Goal: Transaction & Acquisition: Purchase product/service

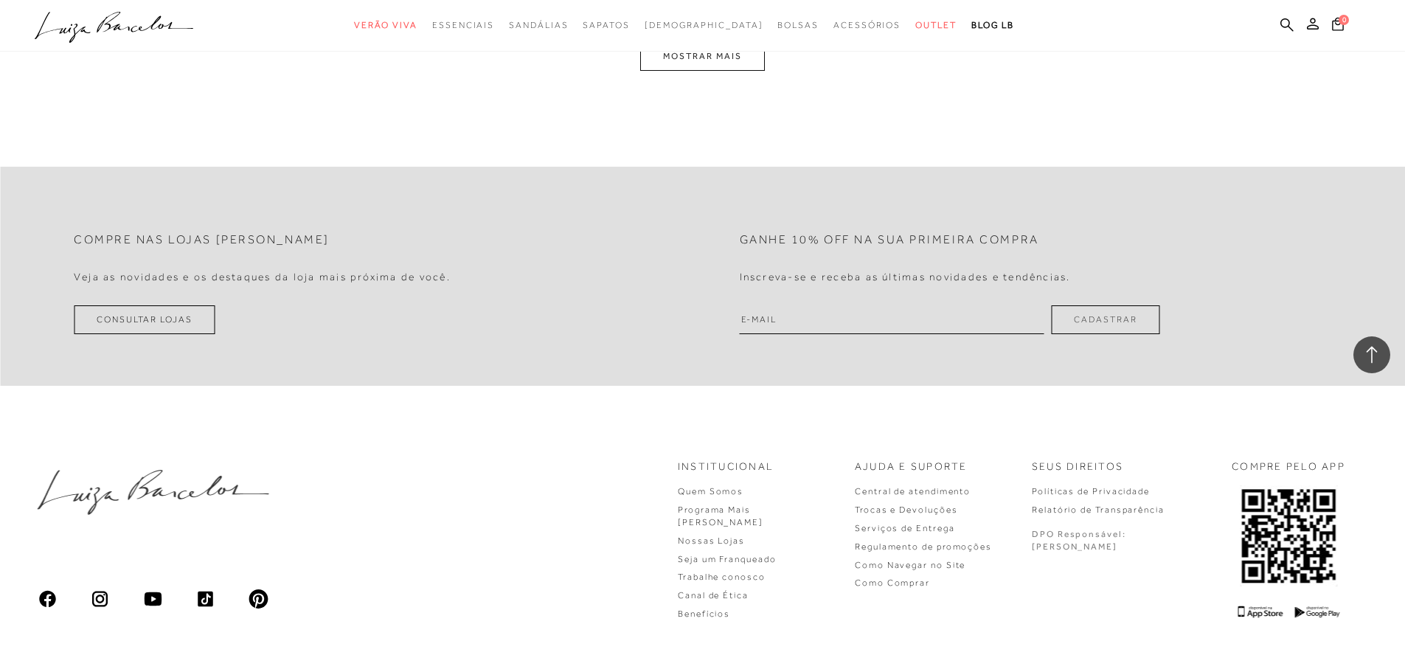
scroll to position [3981, 0]
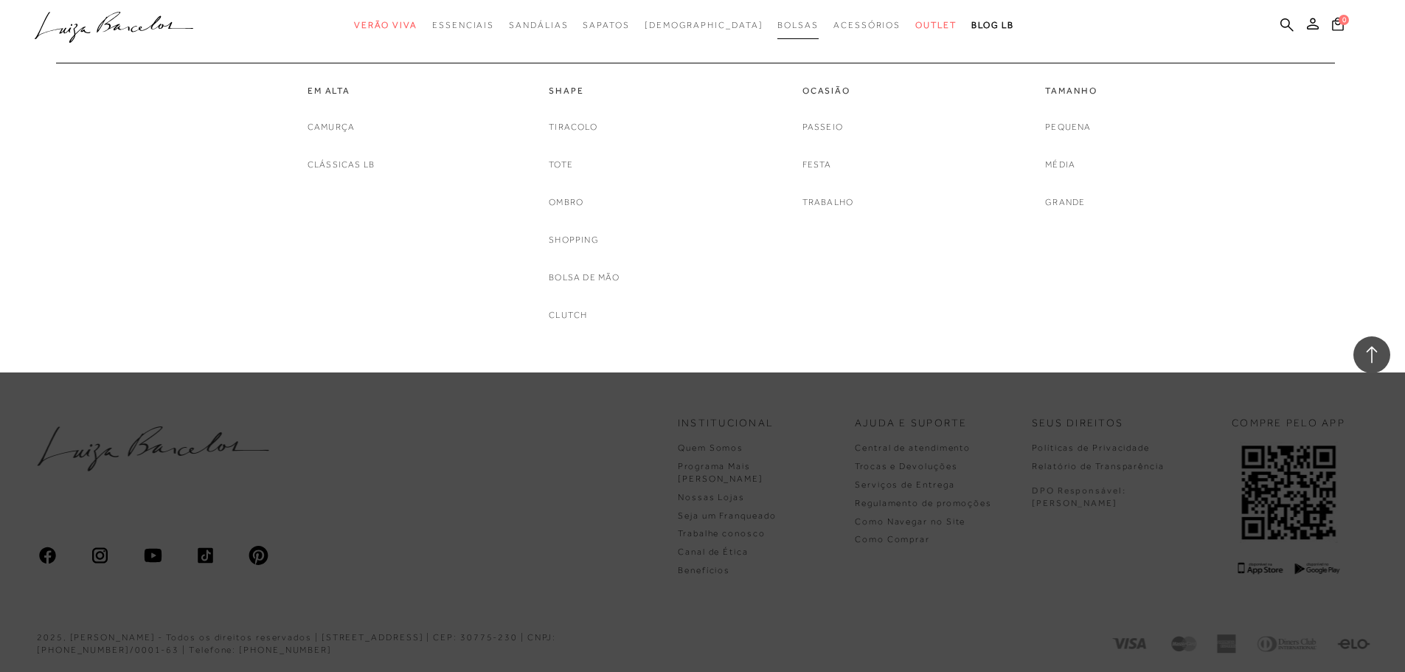
click at [784, 25] on span "Bolsas" at bounding box center [798, 25] width 41 height 10
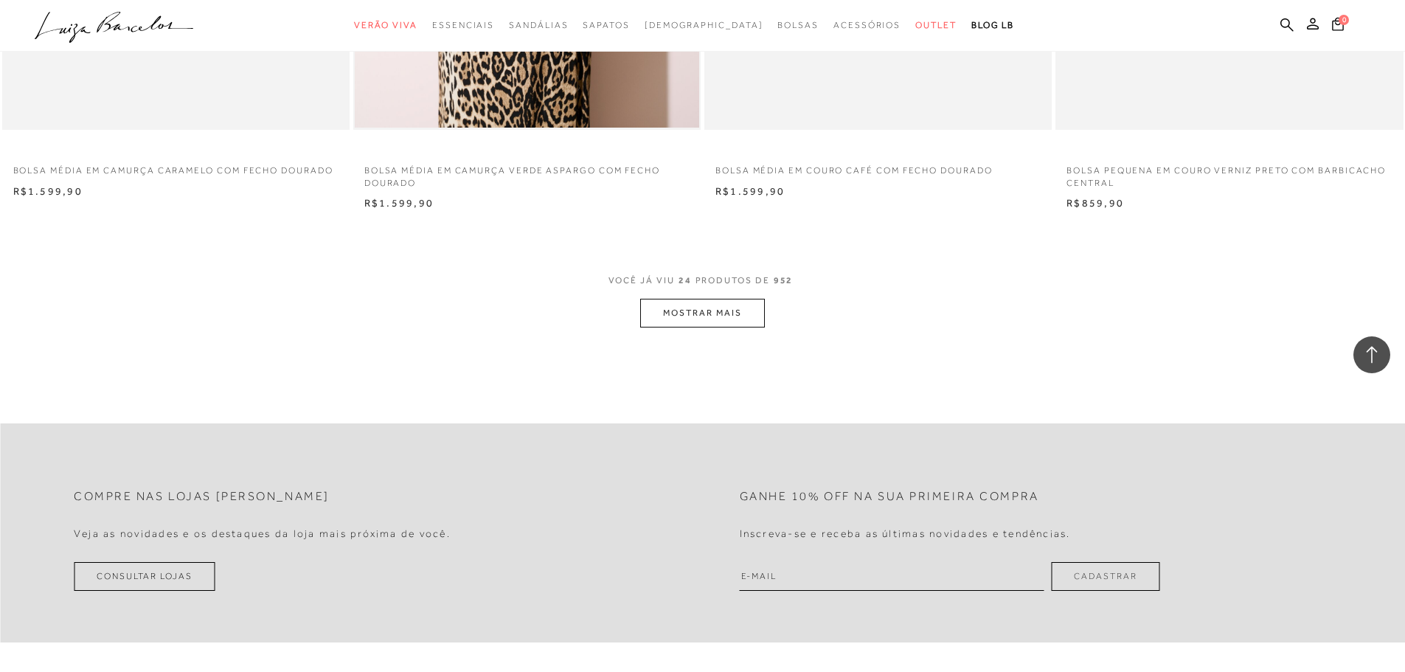
scroll to position [3615, 0]
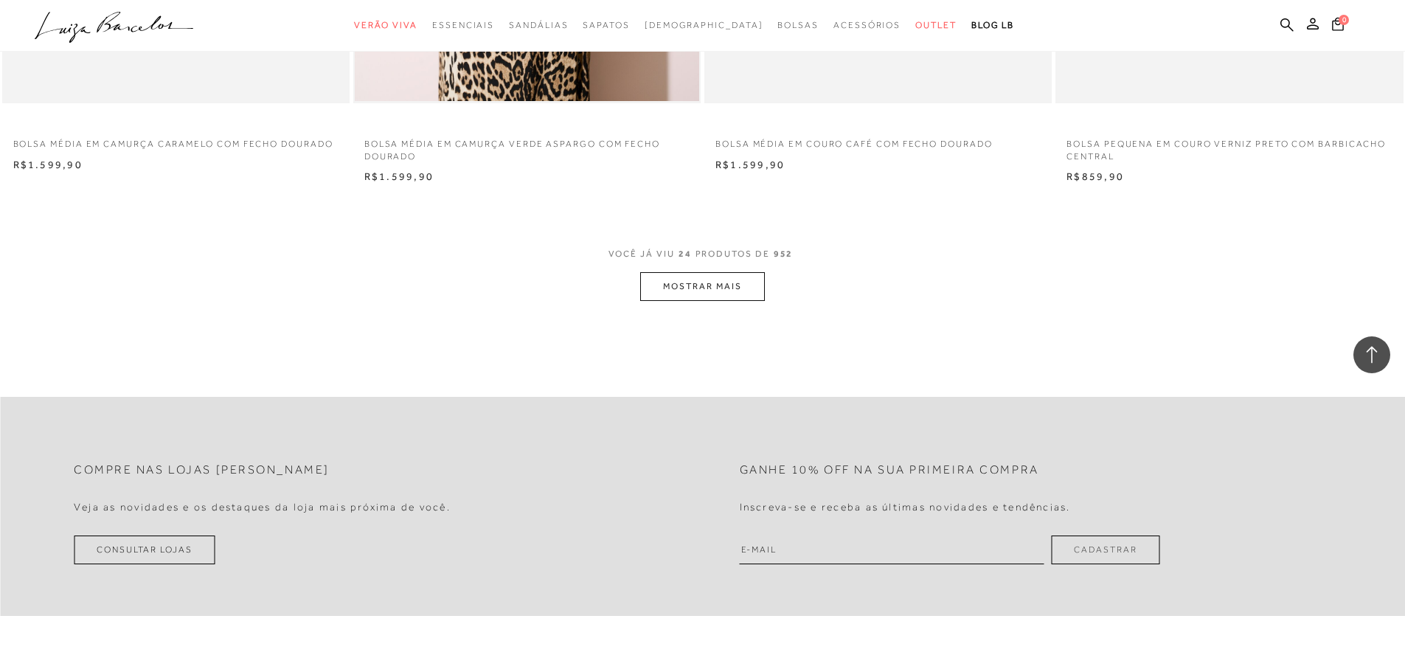
click at [747, 287] on button "MOSTRAR MAIS" at bounding box center [702, 286] width 124 height 29
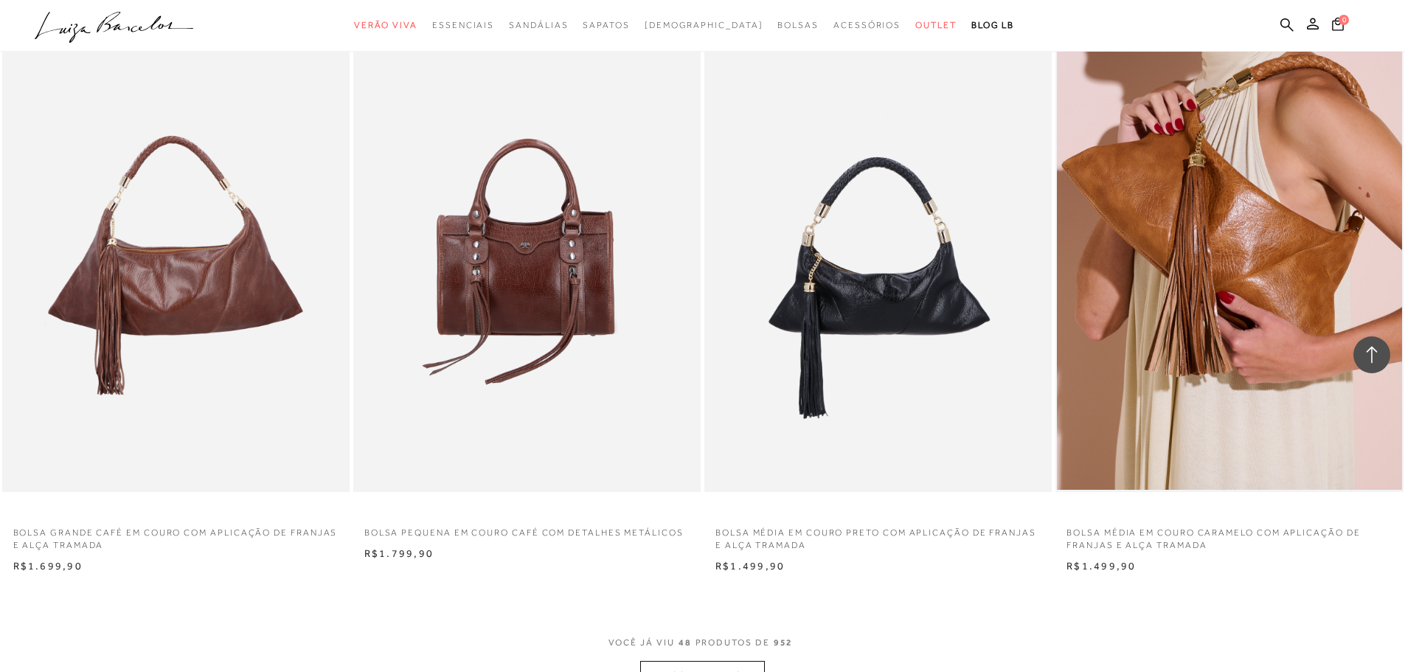
scroll to position [7082, 0]
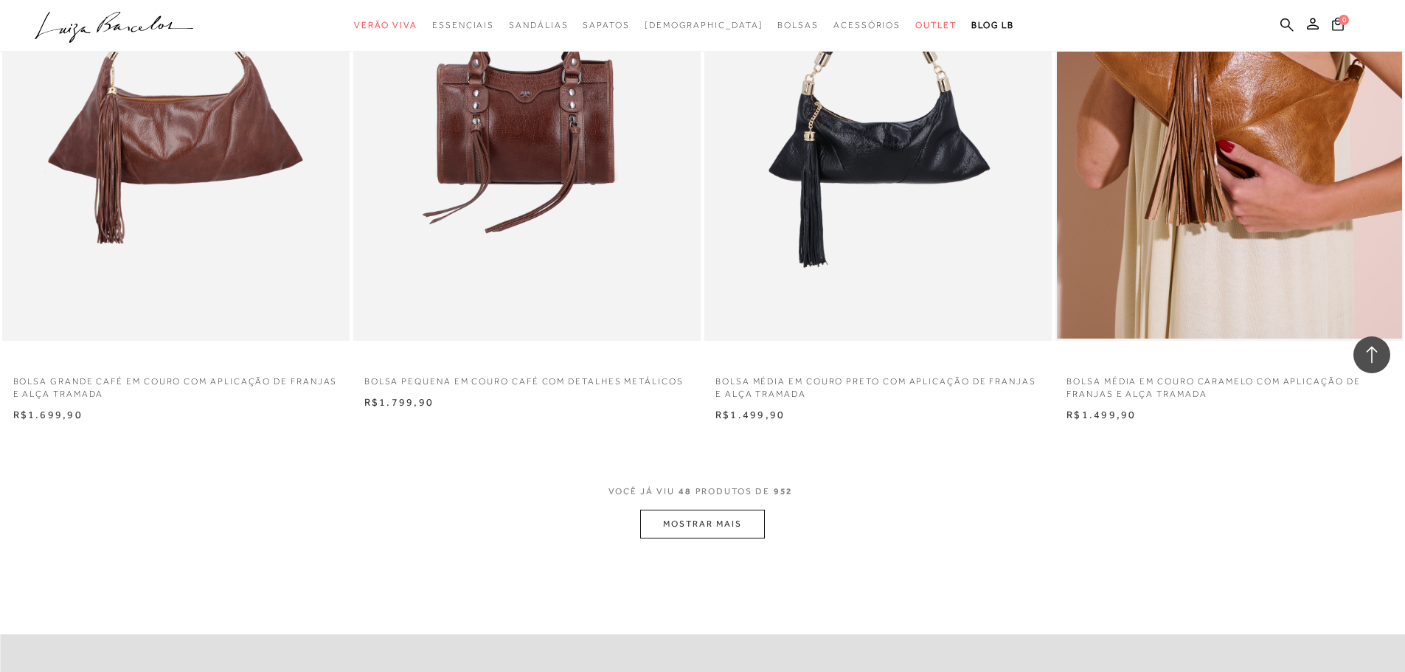
click at [706, 525] on button "MOSTRAR MAIS" at bounding box center [702, 524] width 124 height 29
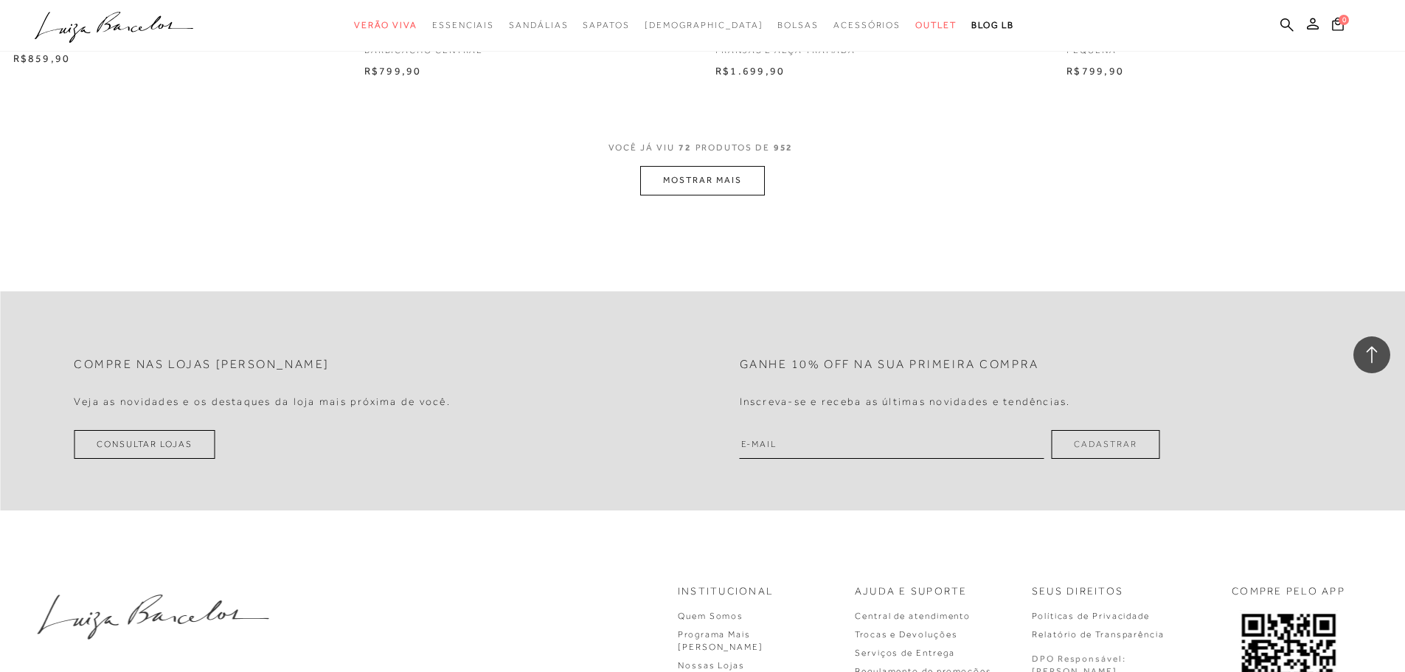
scroll to position [11139, 0]
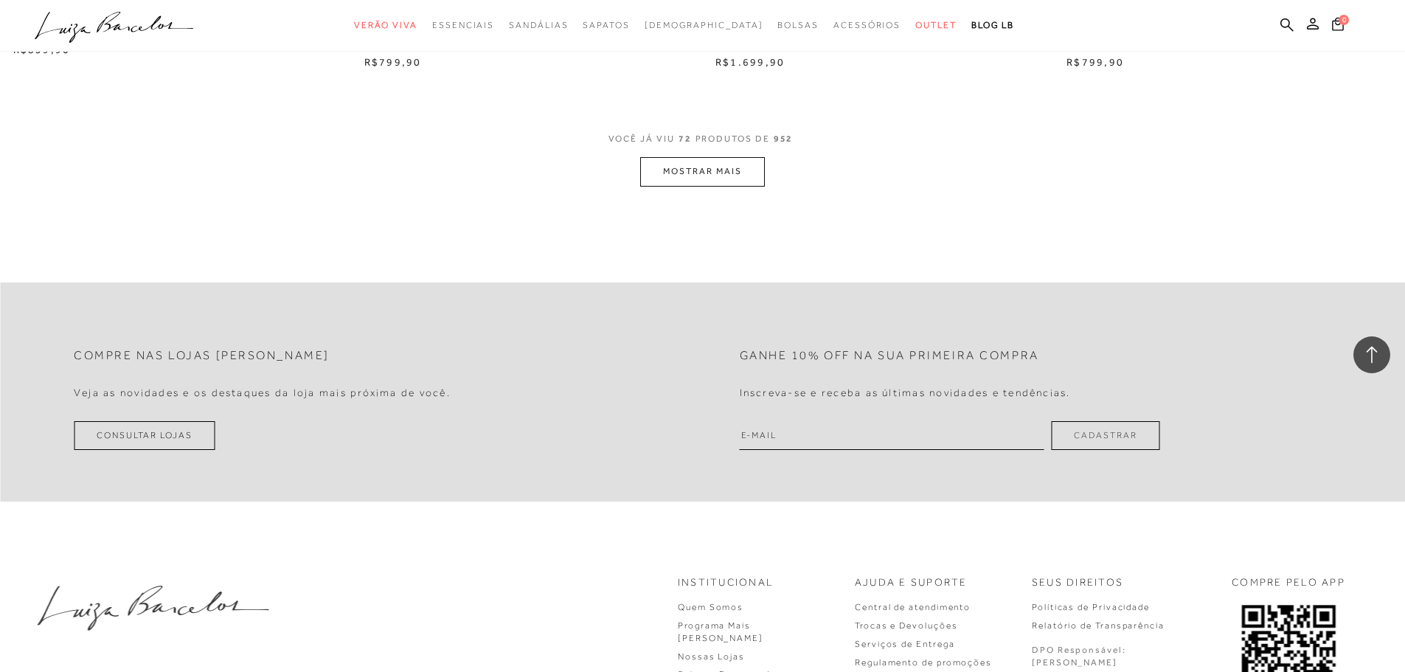
click at [732, 172] on button "MOSTRAR MAIS" at bounding box center [702, 171] width 124 height 29
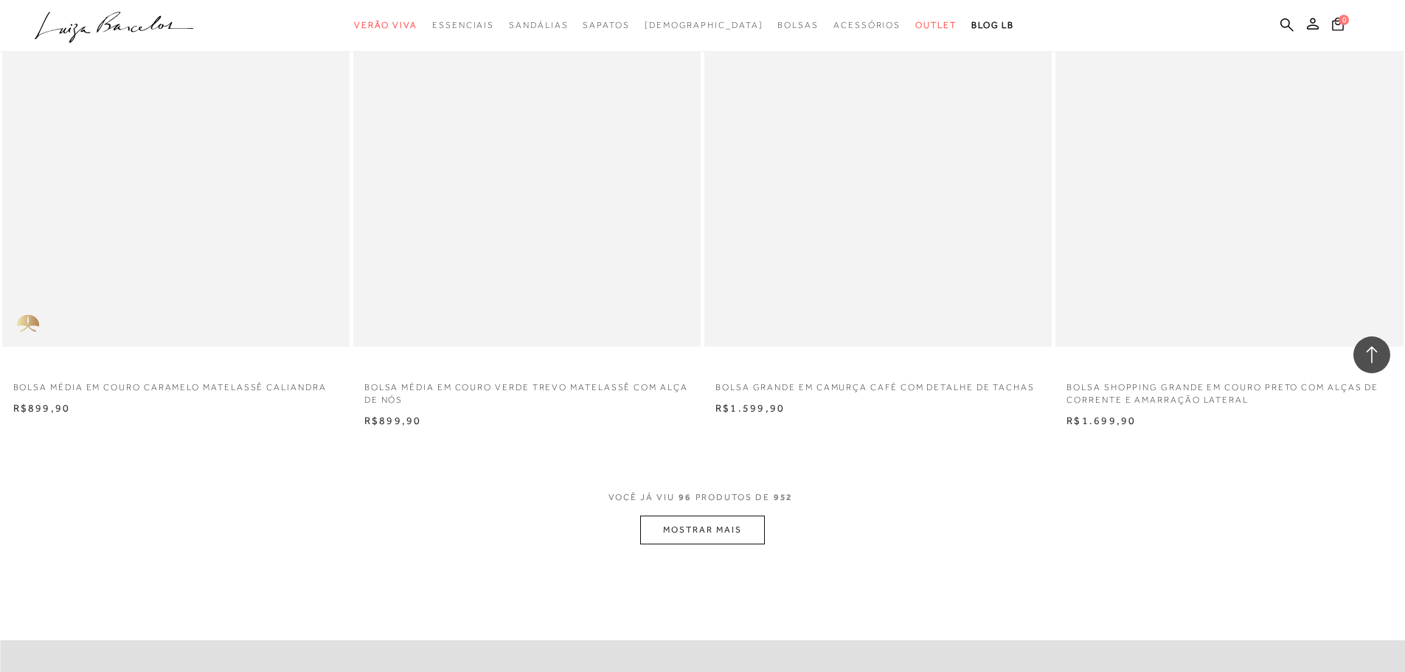
scroll to position [14459, 0]
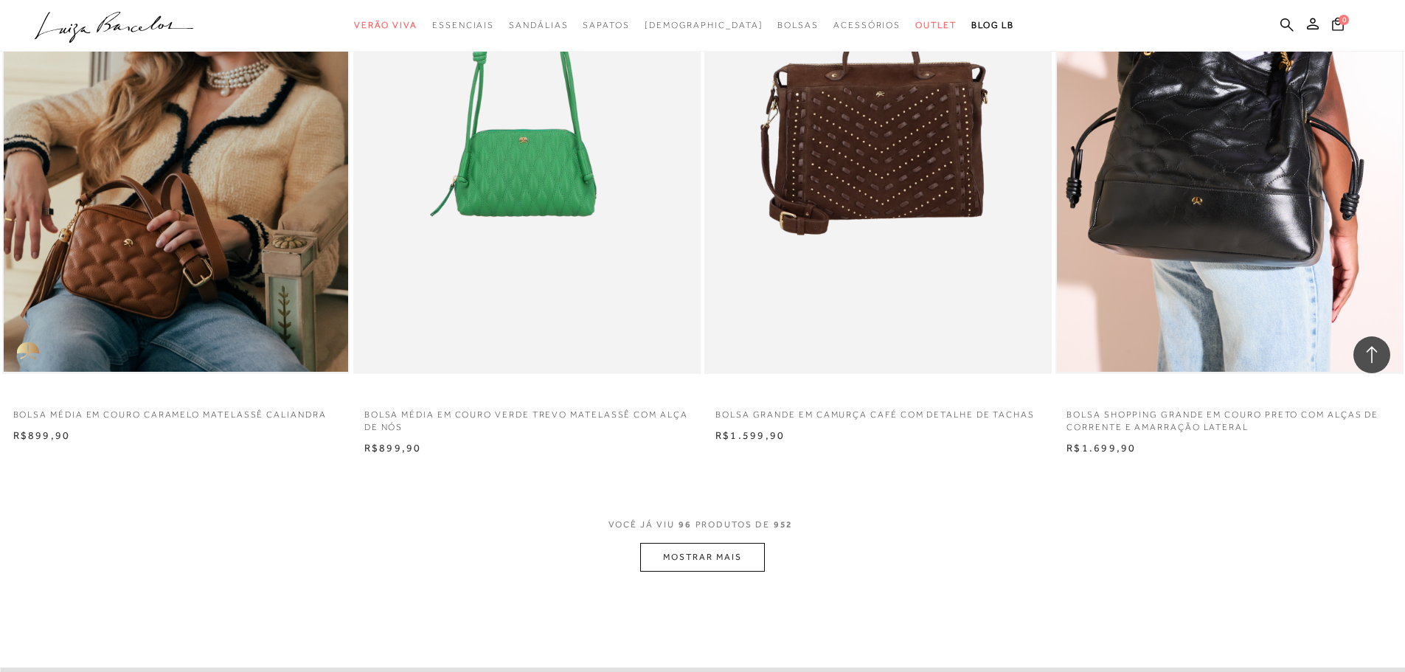
click at [732, 568] on button "MOSTRAR MAIS" at bounding box center [702, 557] width 124 height 29
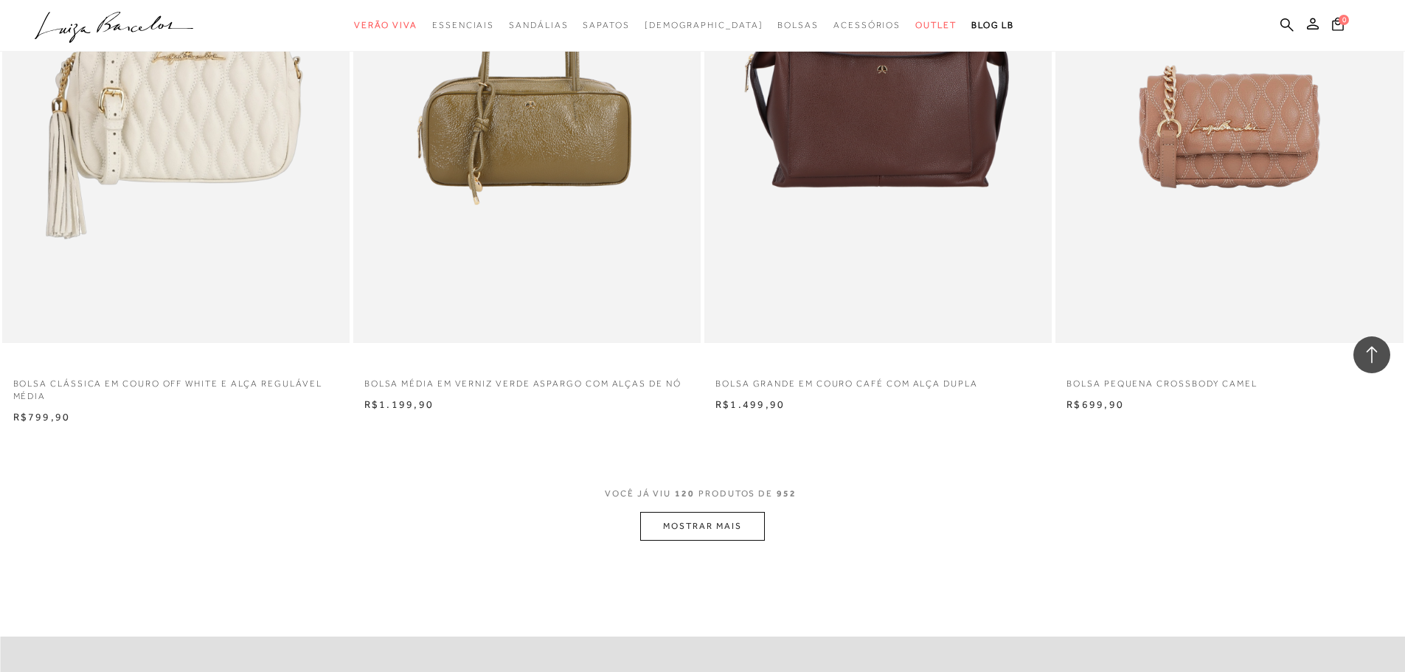
scroll to position [18221, 0]
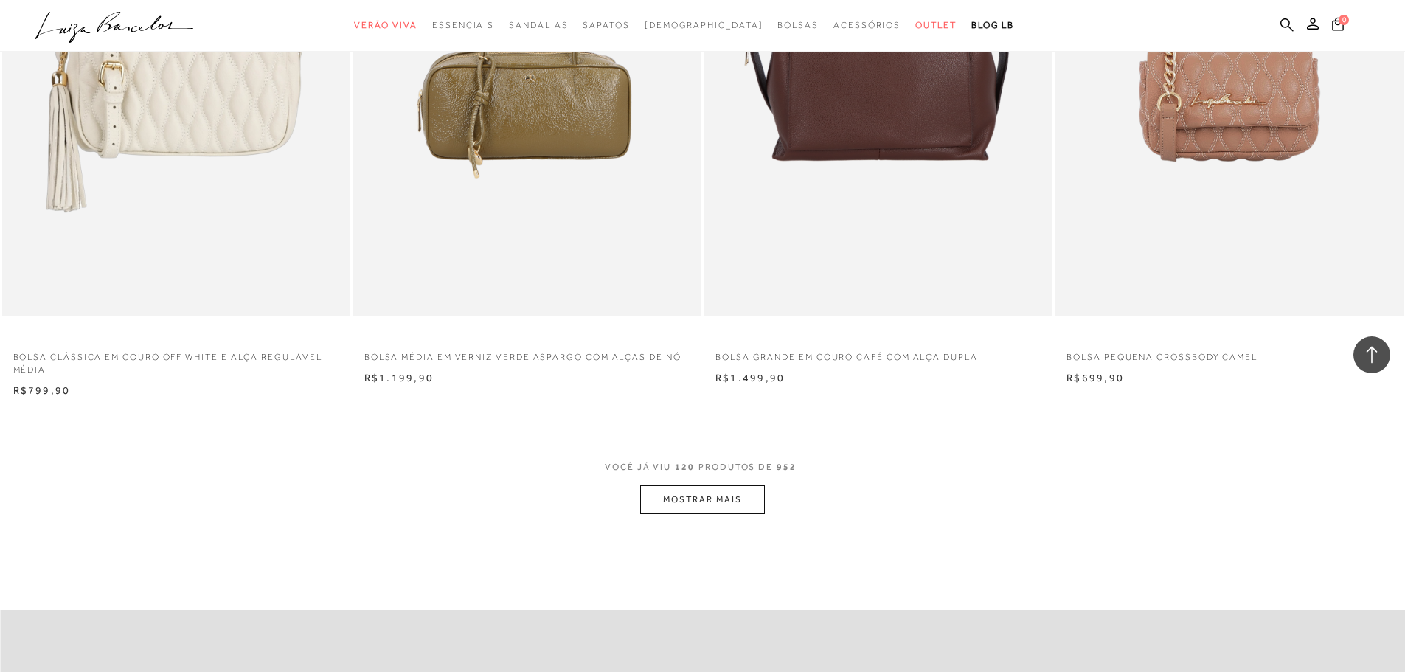
click at [743, 496] on button "MOSTRAR MAIS" at bounding box center [702, 499] width 124 height 29
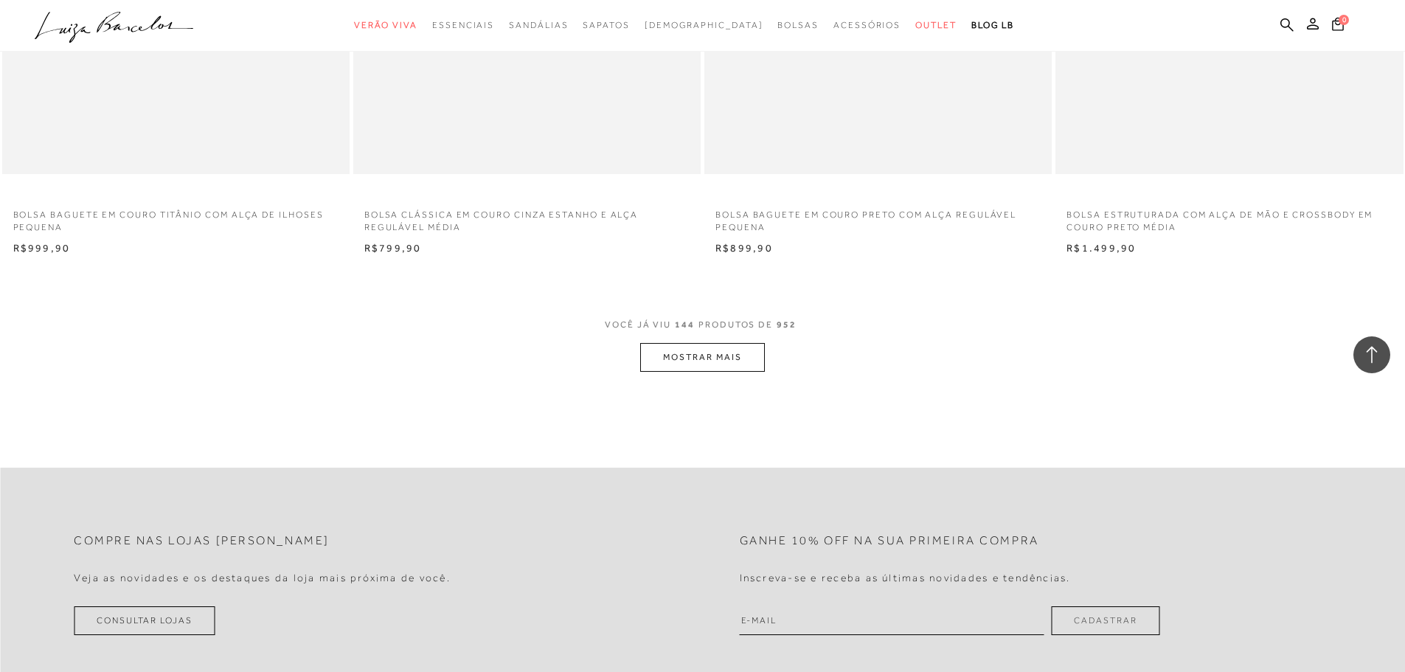
scroll to position [22057, 0]
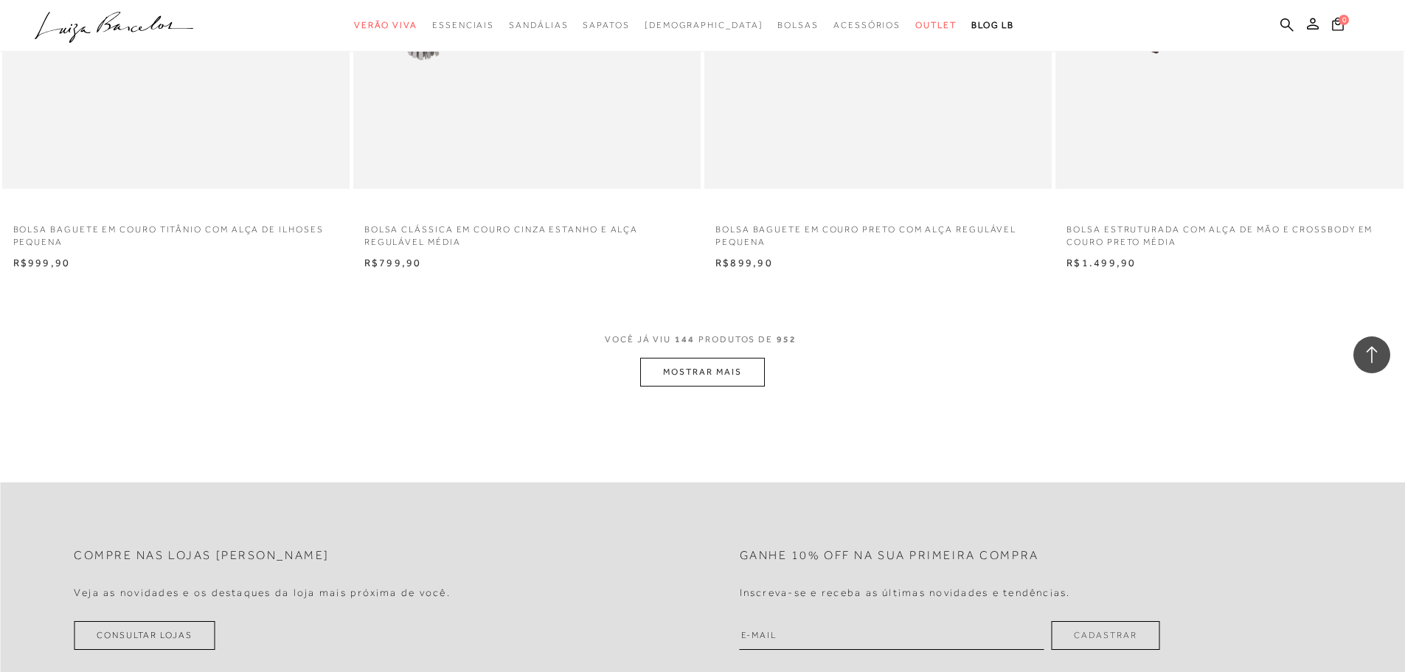
click at [741, 358] on button "MOSTRAR MAIS" at bounding box center [702, 372] width 124 height 29
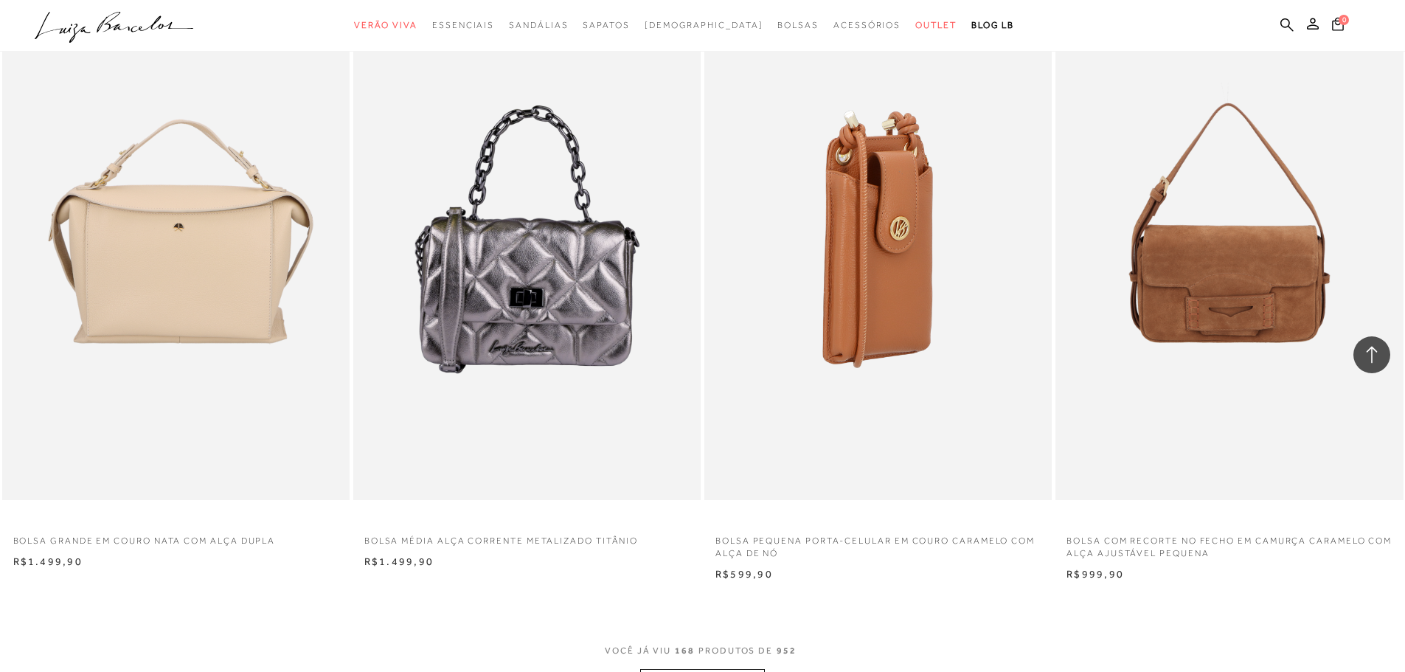
scroll to position [25598, 0]
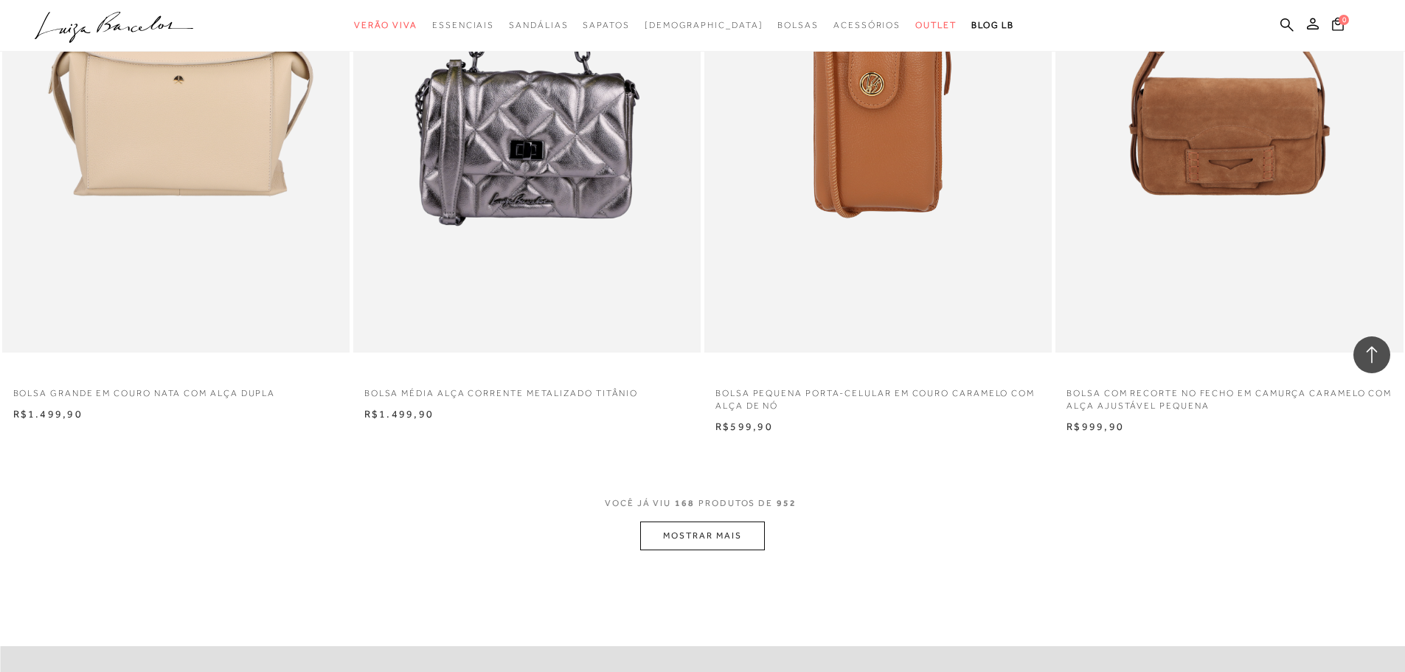
click at [699, 538] on button "MOSTRAR MAIS" at bounding box center [702, 536] width 124 height 29
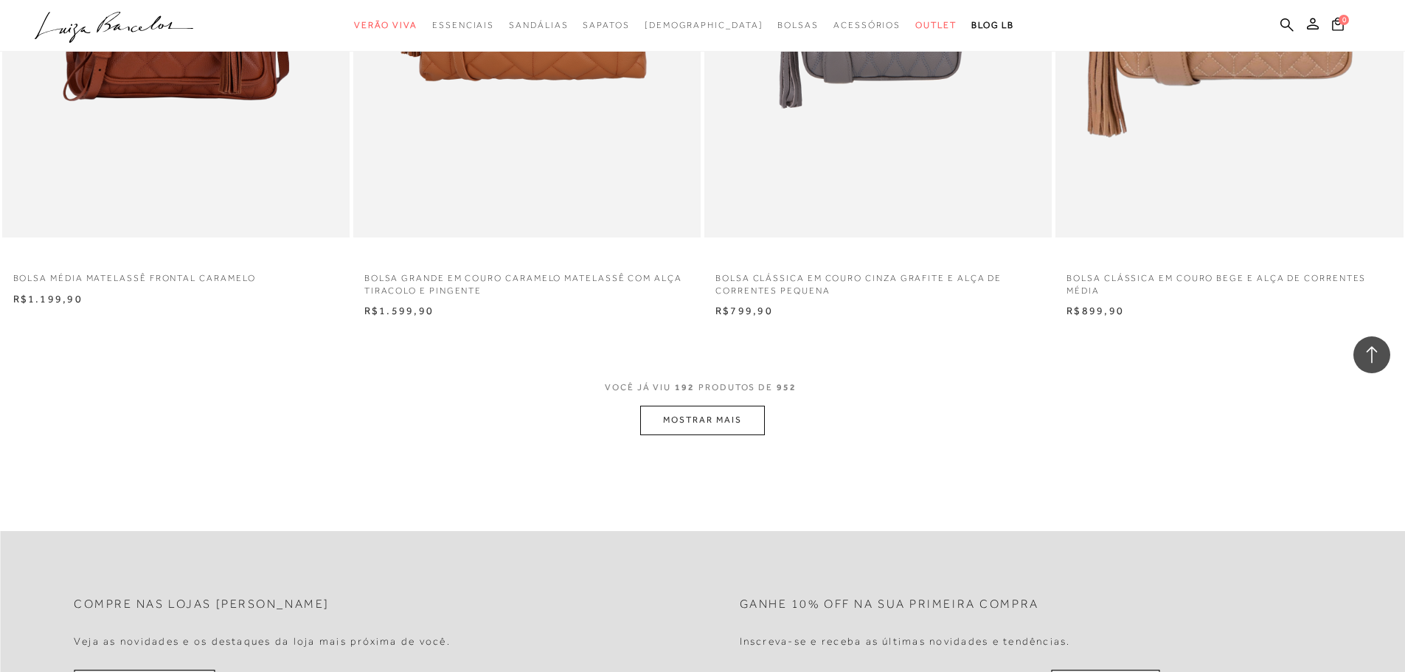
scroll to position [29434, 0]
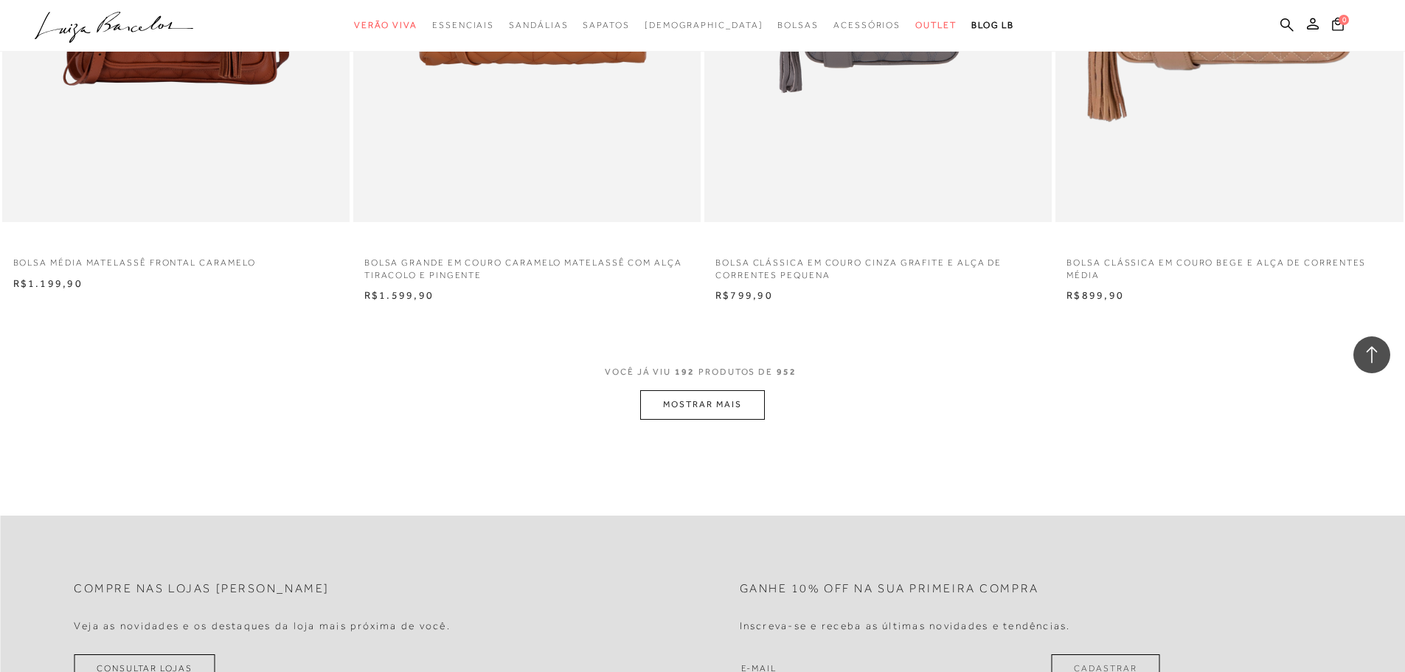
click at [727, 412] on button "MOSTRAR MAIS" at bounding box center [702, 404] width 124 height 29
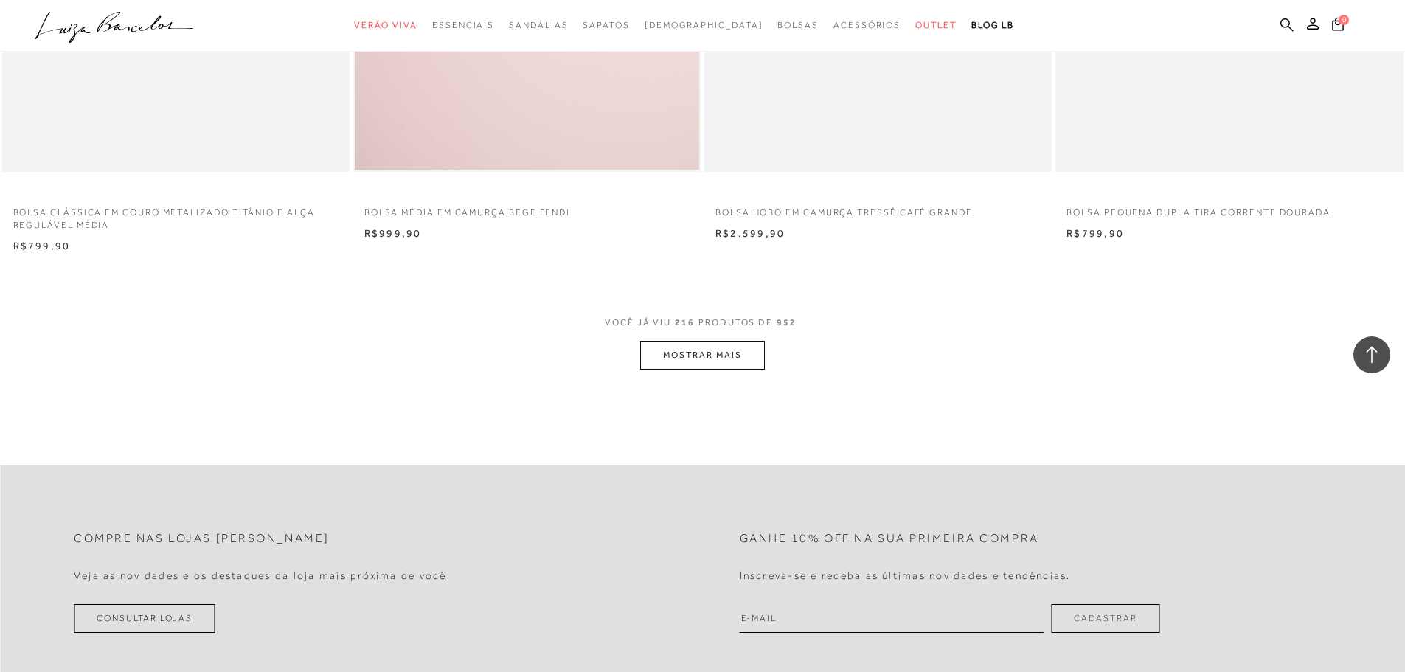
scroll to position [33196, 0]
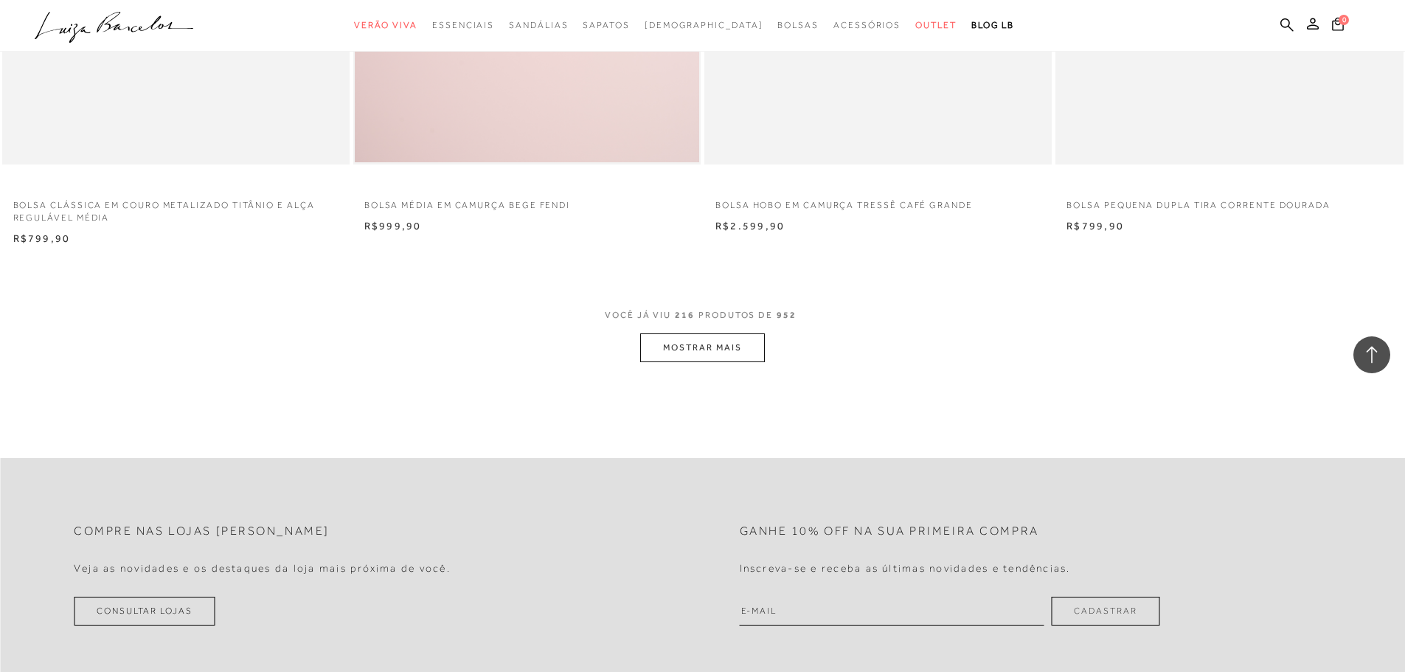
click at [739, 356] on button "MOSTRAR MAIS" at bounding box center [702, 347] width 124 height 29
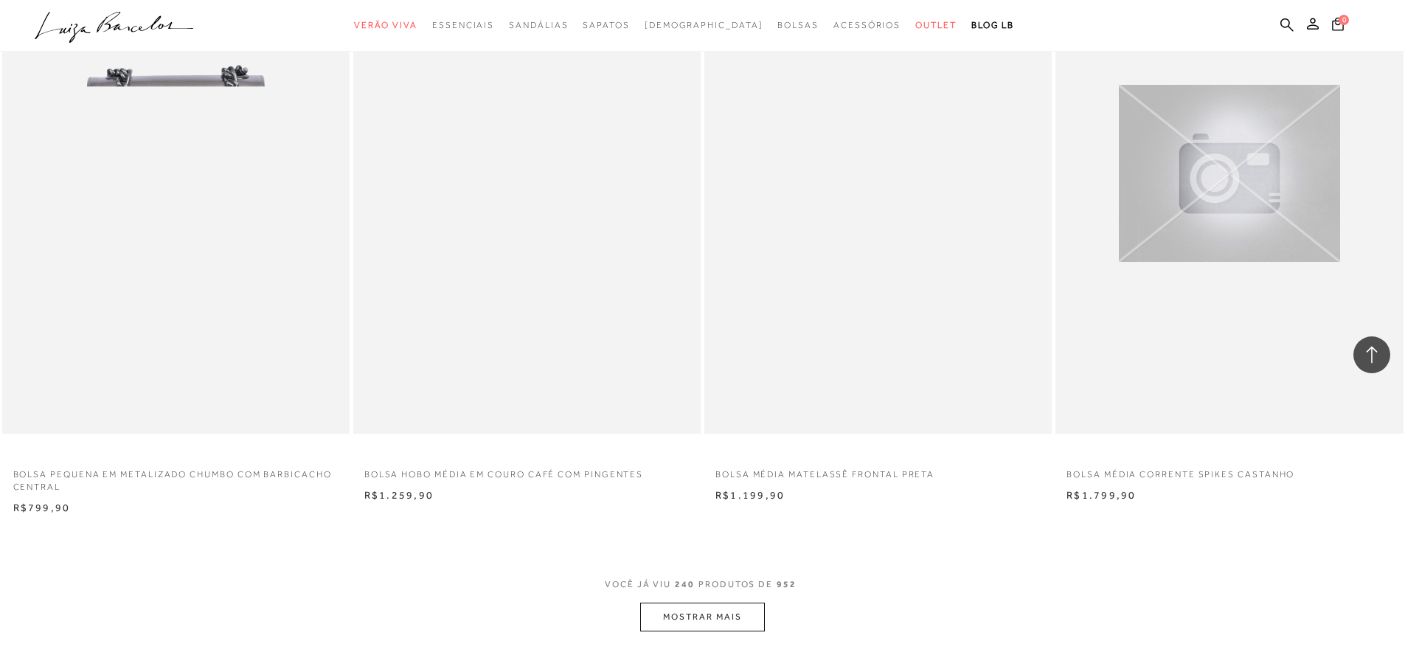
scroll to position [36884, 0]
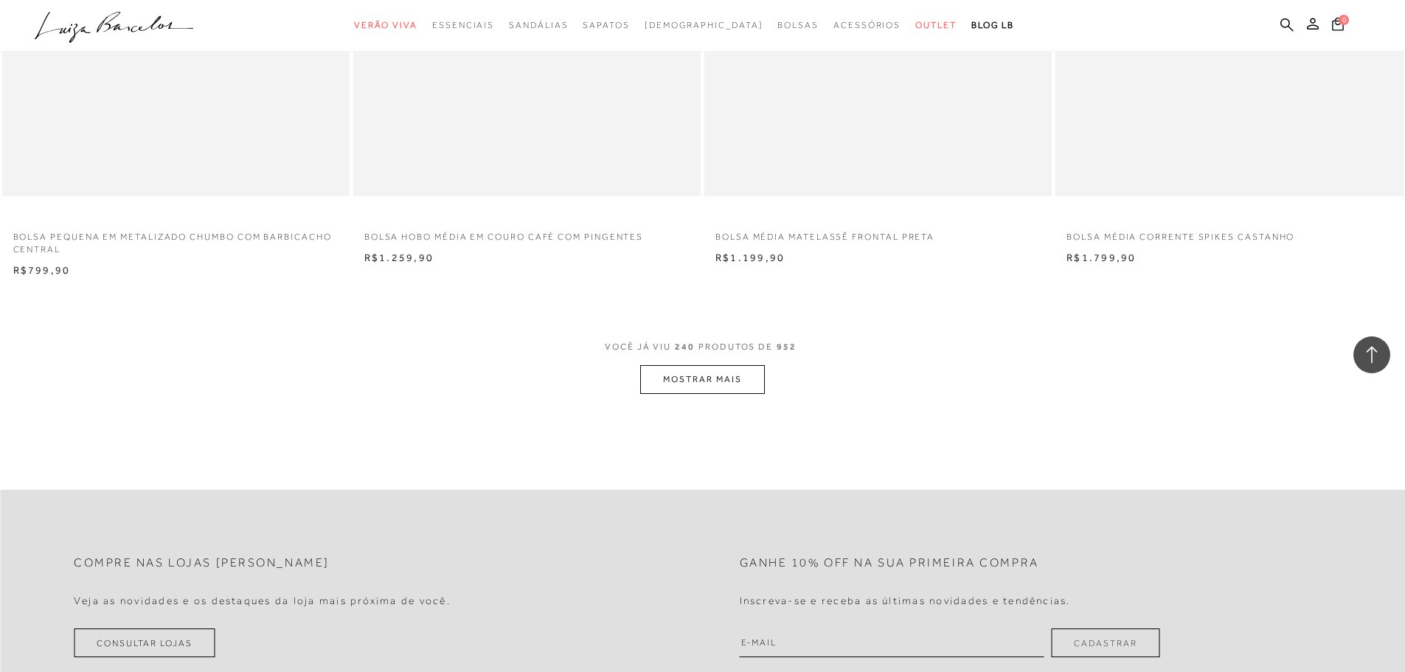
click at [750, 378] on button "MOSTRAR MAIS" at bounding box center [702, 379] width 124 height 29
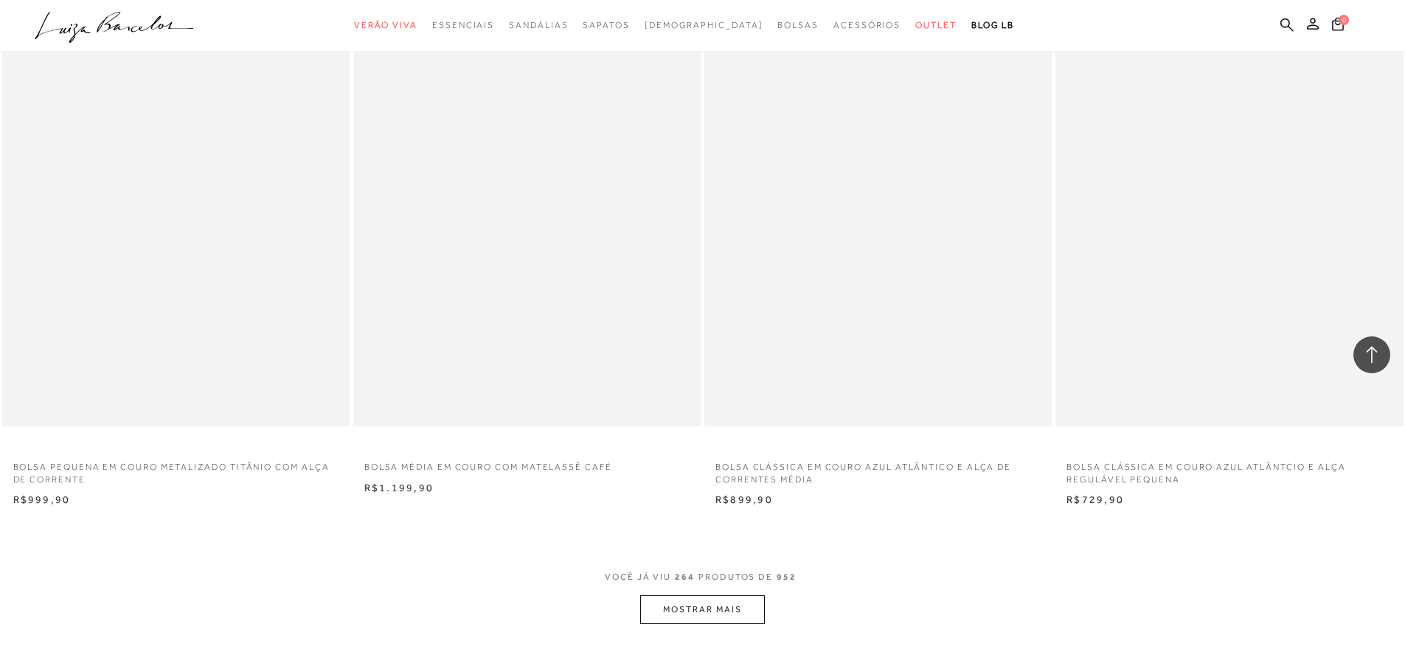
scroll to position [40646, 0]
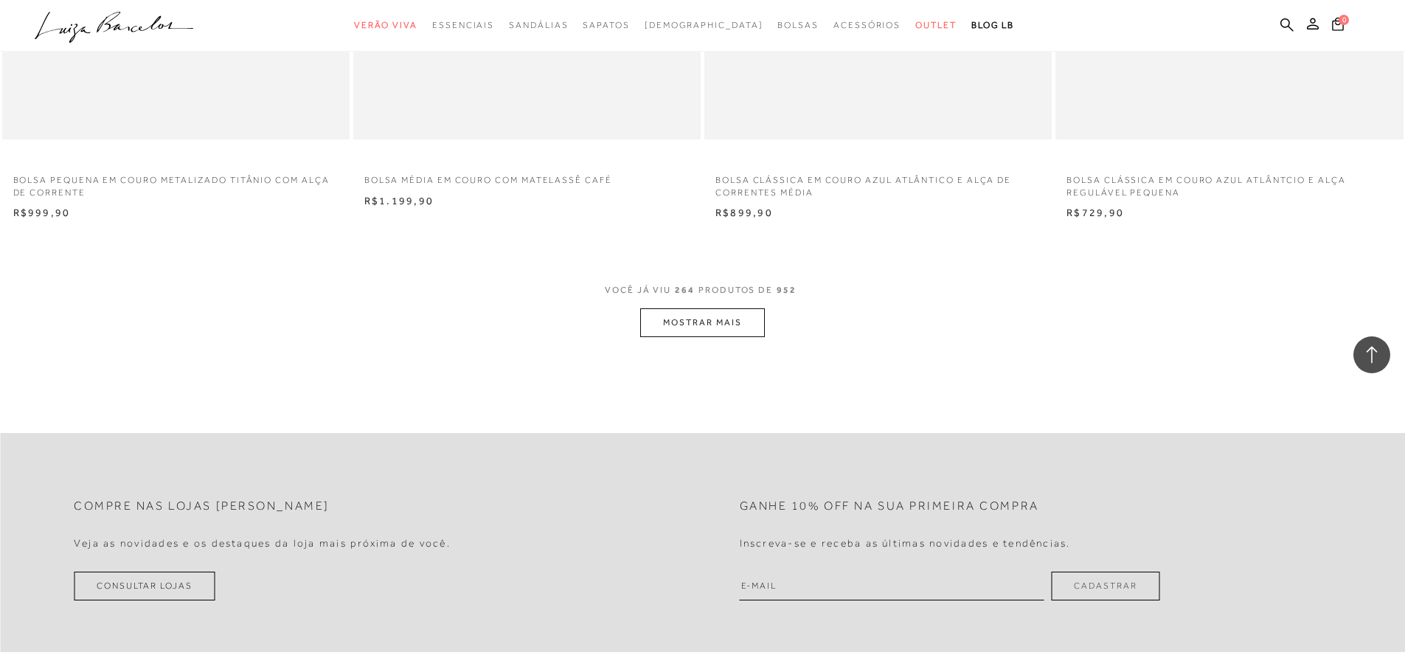
click at [710, 330] on button "MOSTRAR MAIS" at bounding box center [702, 322] width 124 height 29
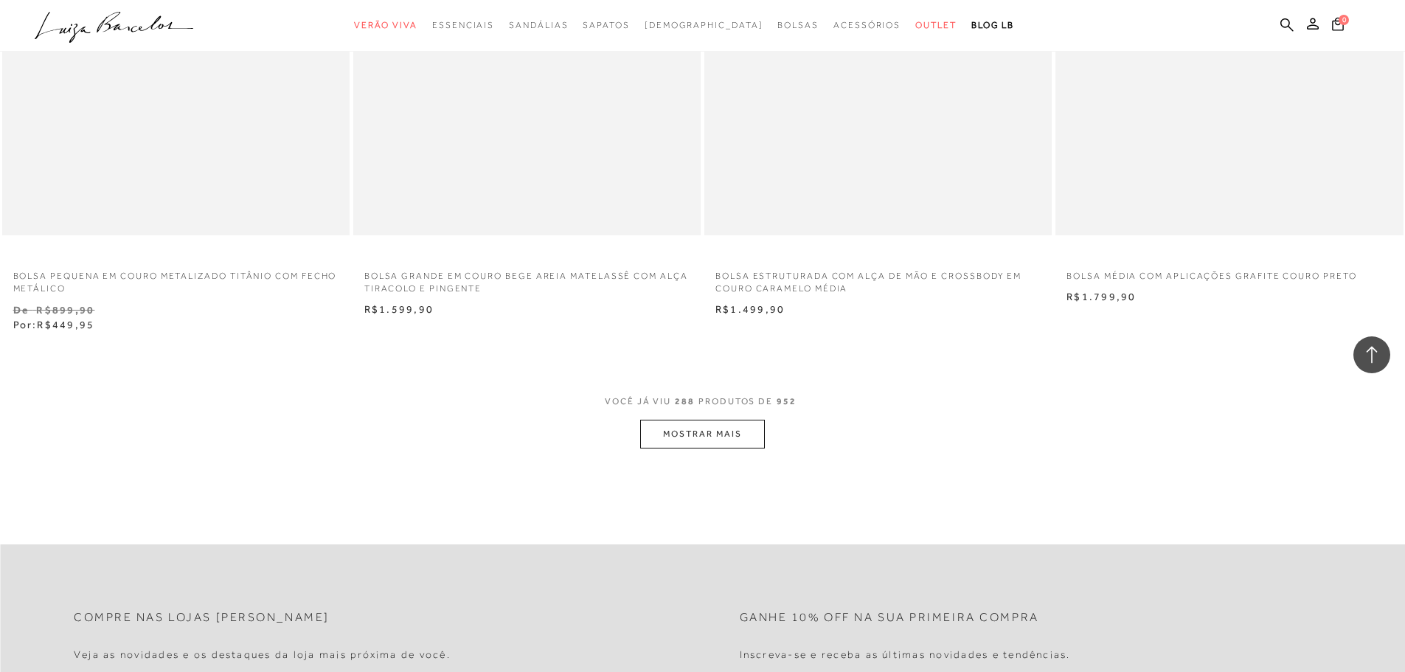
scroll to position [44261, 0]
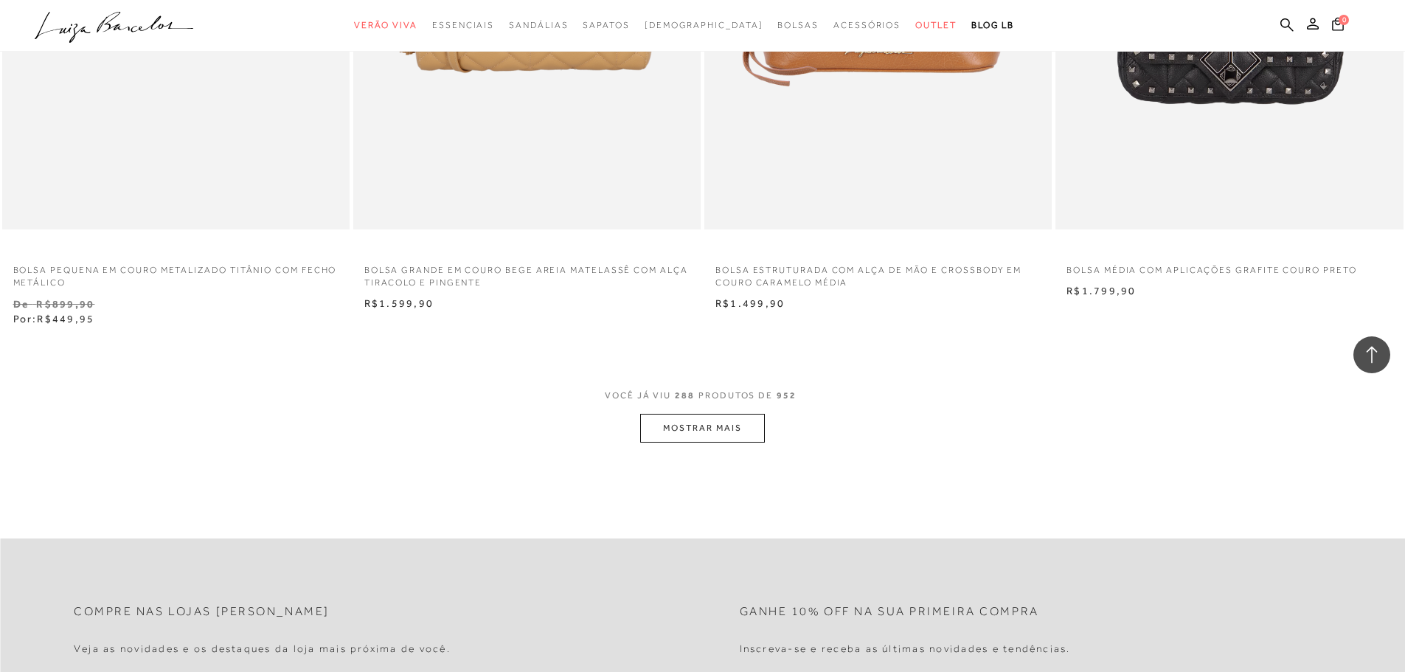
click at [693, 432] on button "MOSTRAR MAIS" at bounding box center [702, 428] width 124 height 29
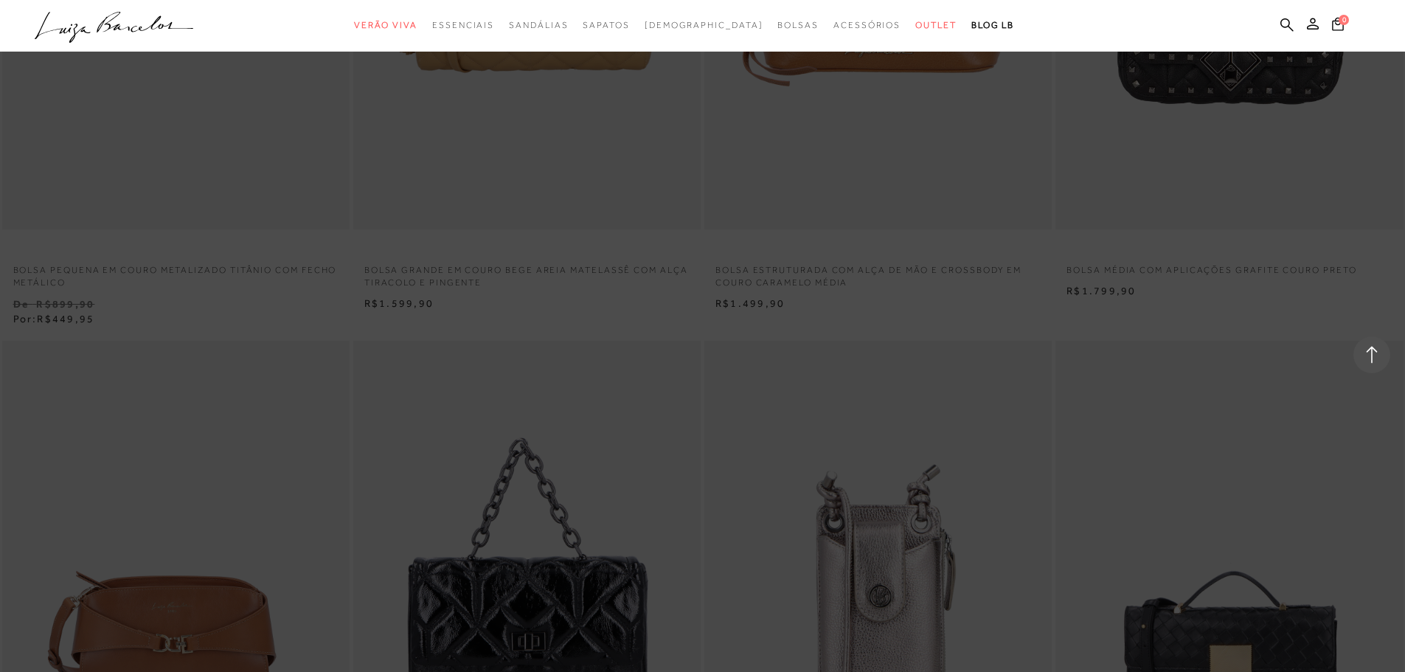
scroll to position [45072, 0]
